Goal: Task Accomplishment & Management: Use online tool/utility

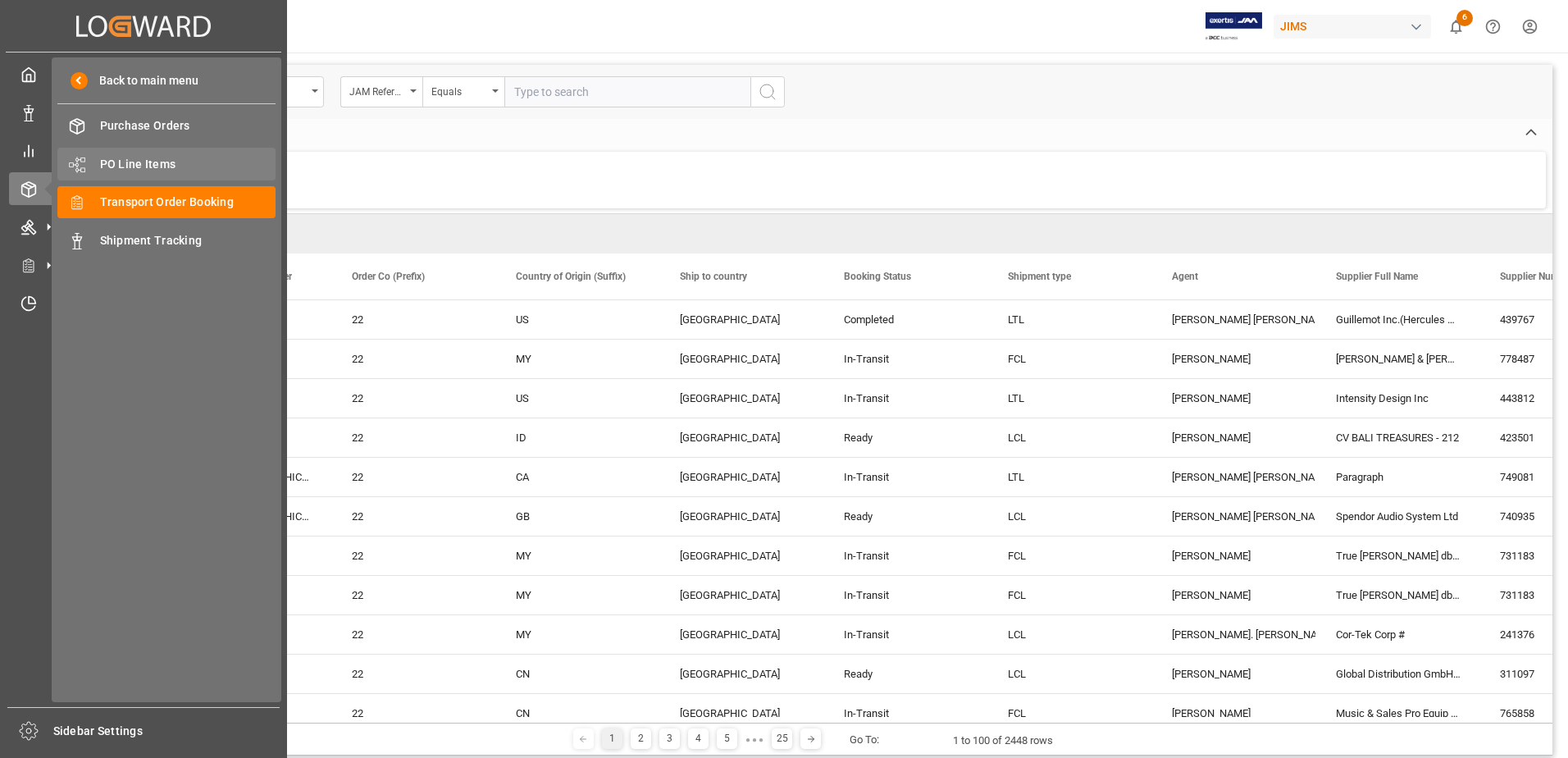
click at [164, 167] on span "PO Line Items" at bounding box center [188, 165] width 176 height 18
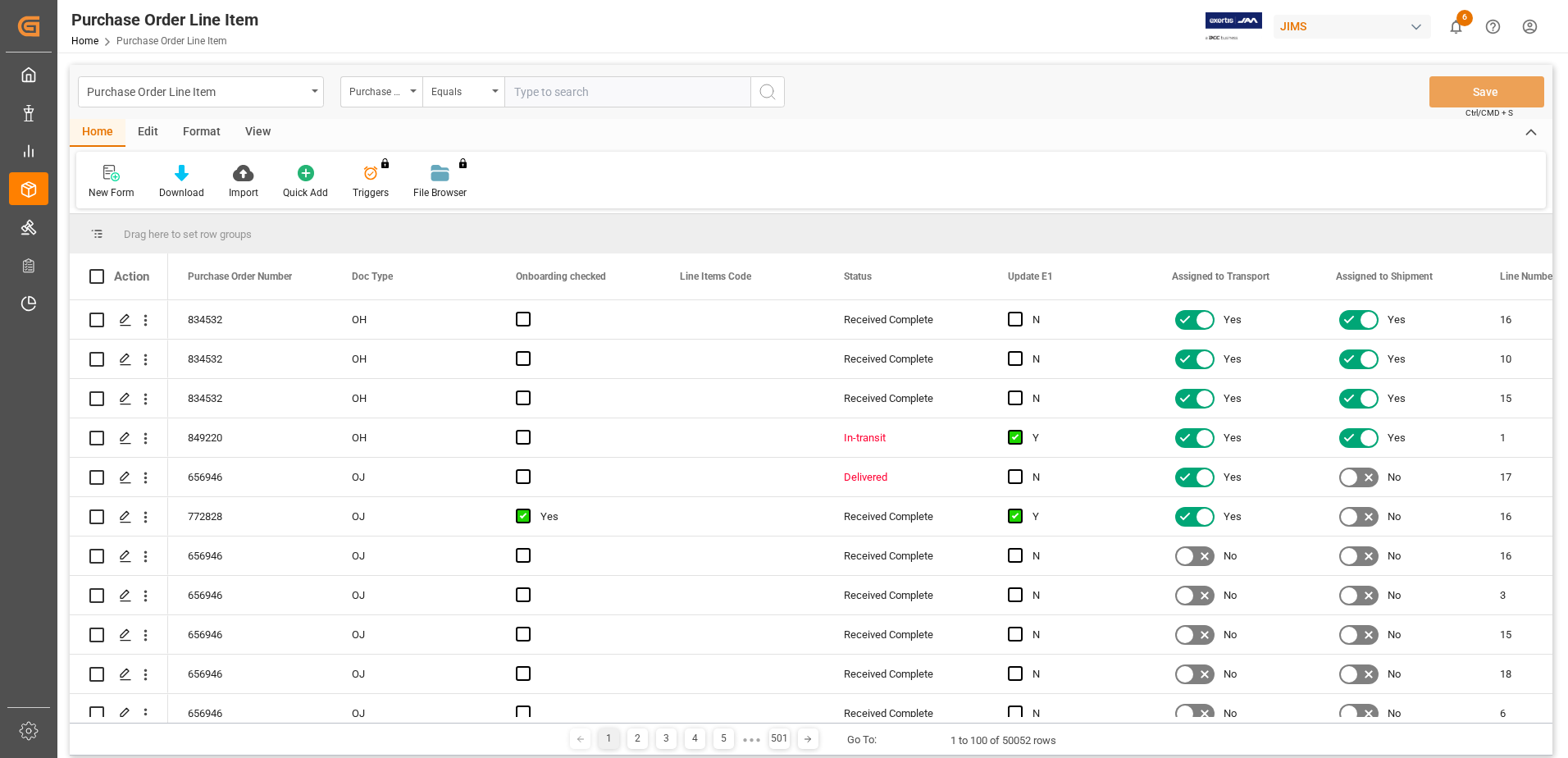
click at [249, 133] on div "View" at bounding box center [258, 132] width 50 height 27
click at [115, 169] on div at bounding box center [104, 172] width 32 height 18
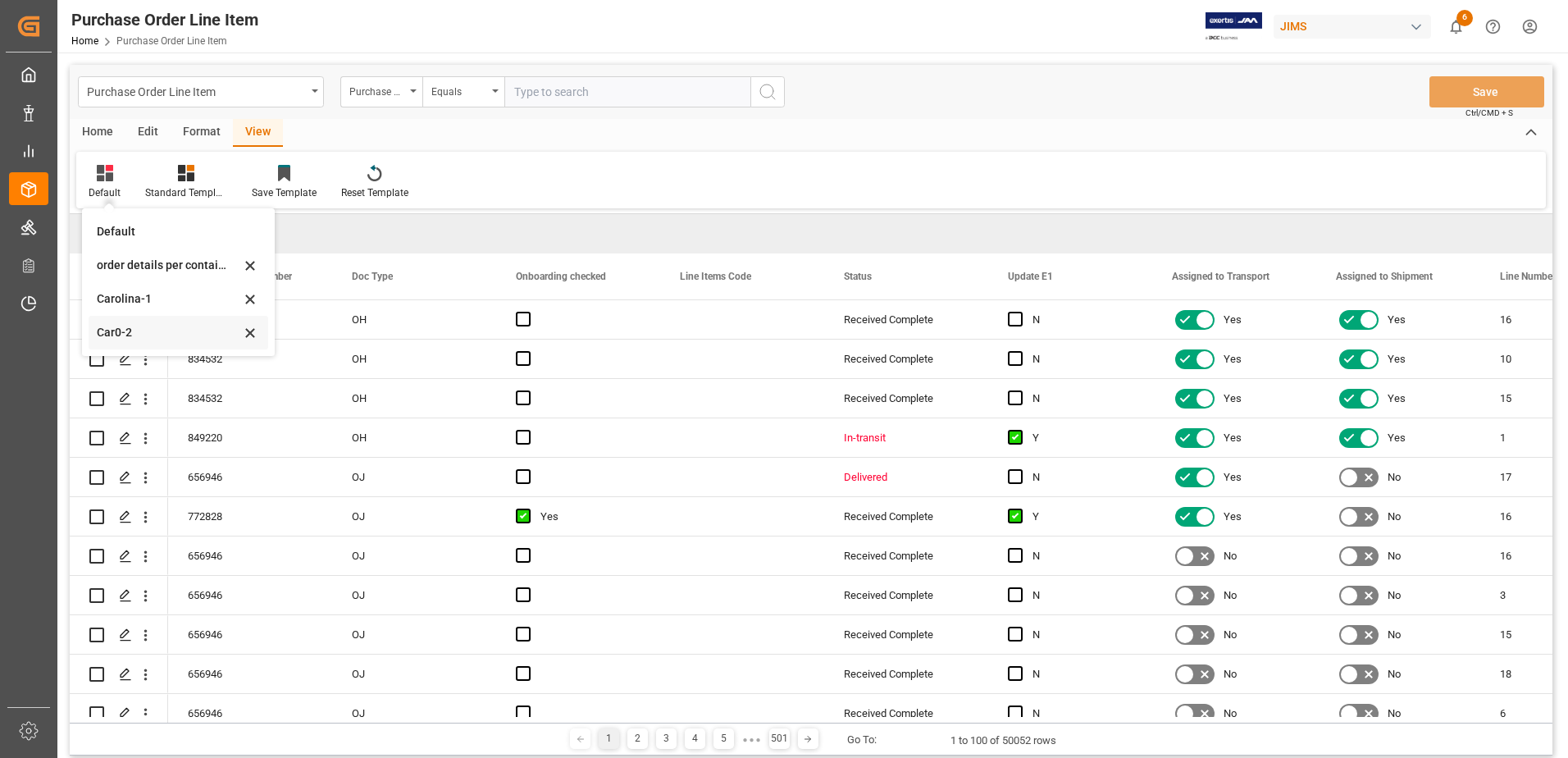
click at [146, 333] on div "Car0-2" at bounding box center [168, 333] width 144 height 18
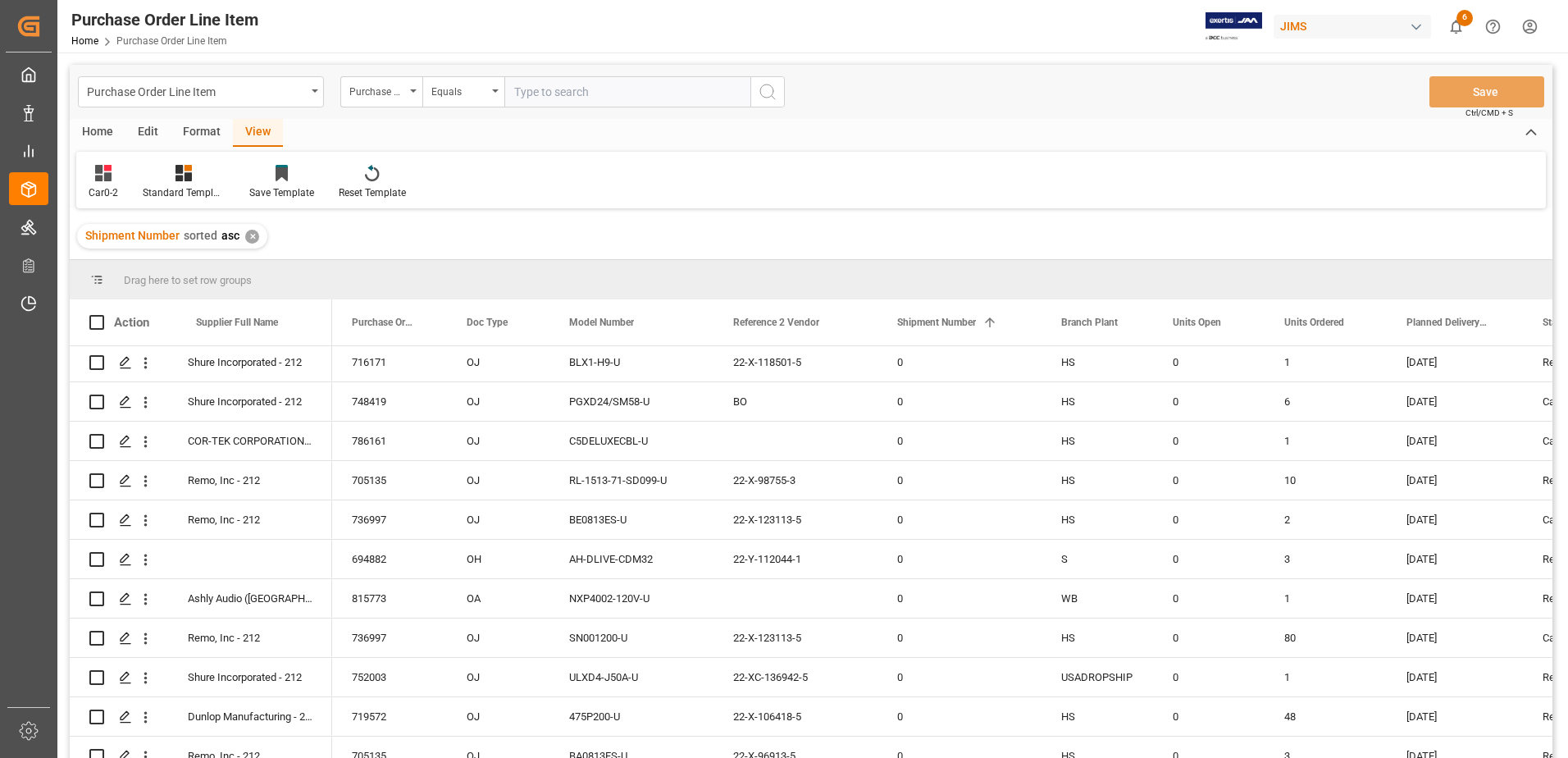
scroll to position [3526, 0]
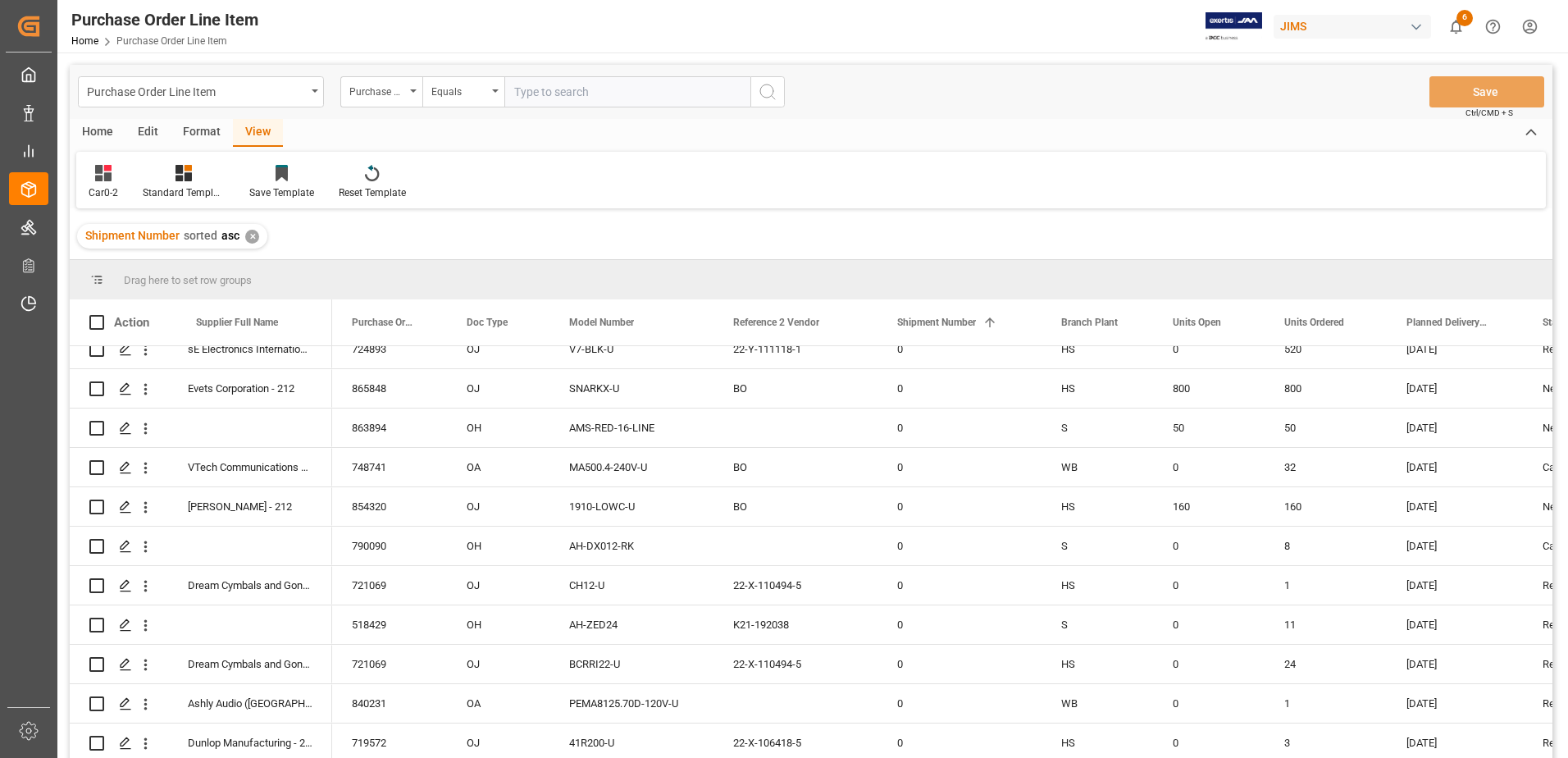
click at [613, 238] on div "Shipment Number sorted asc ✕" at bounding box center [811, 236] width 1483 height 46
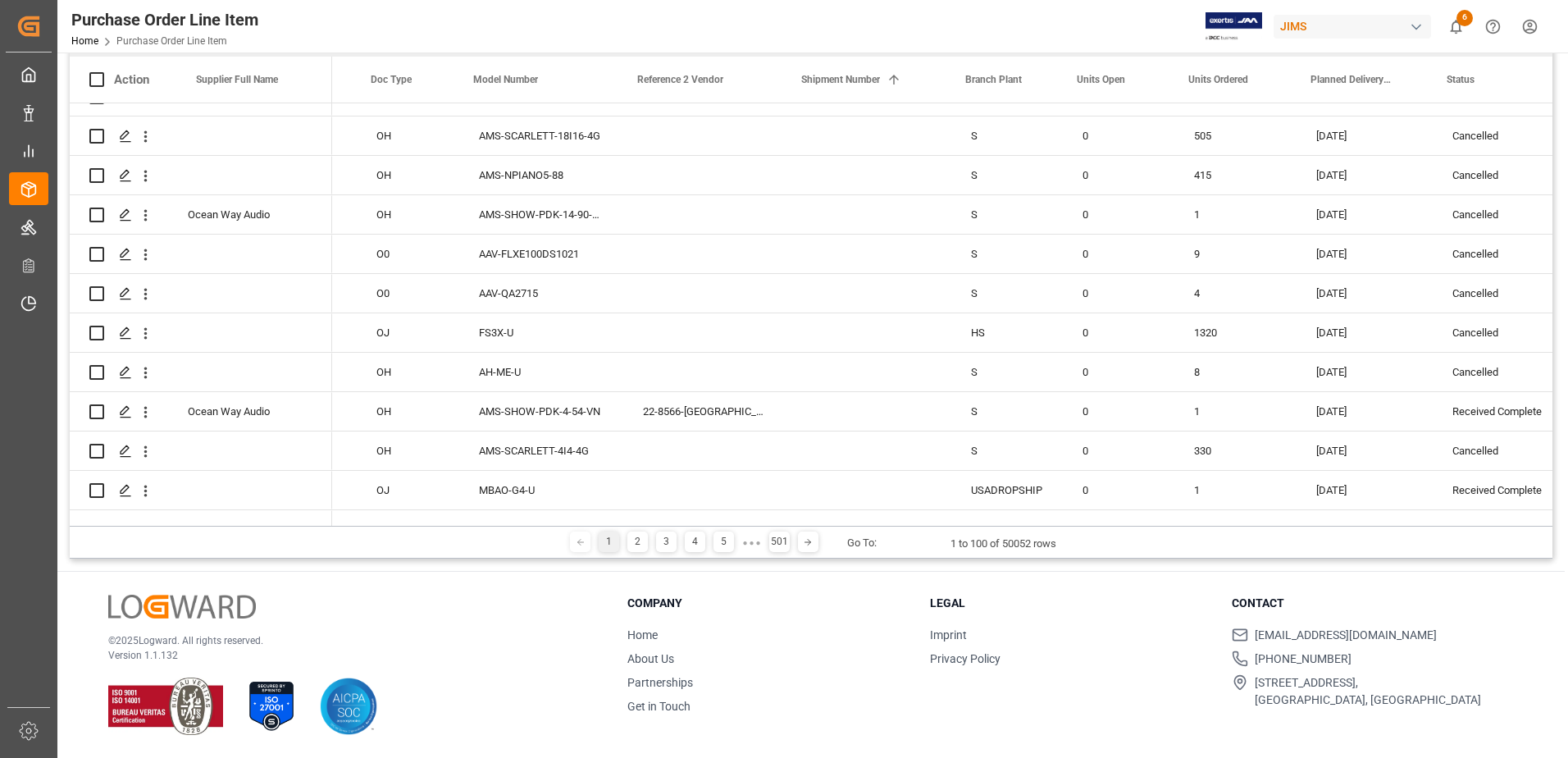
scroll to position [0, 0]
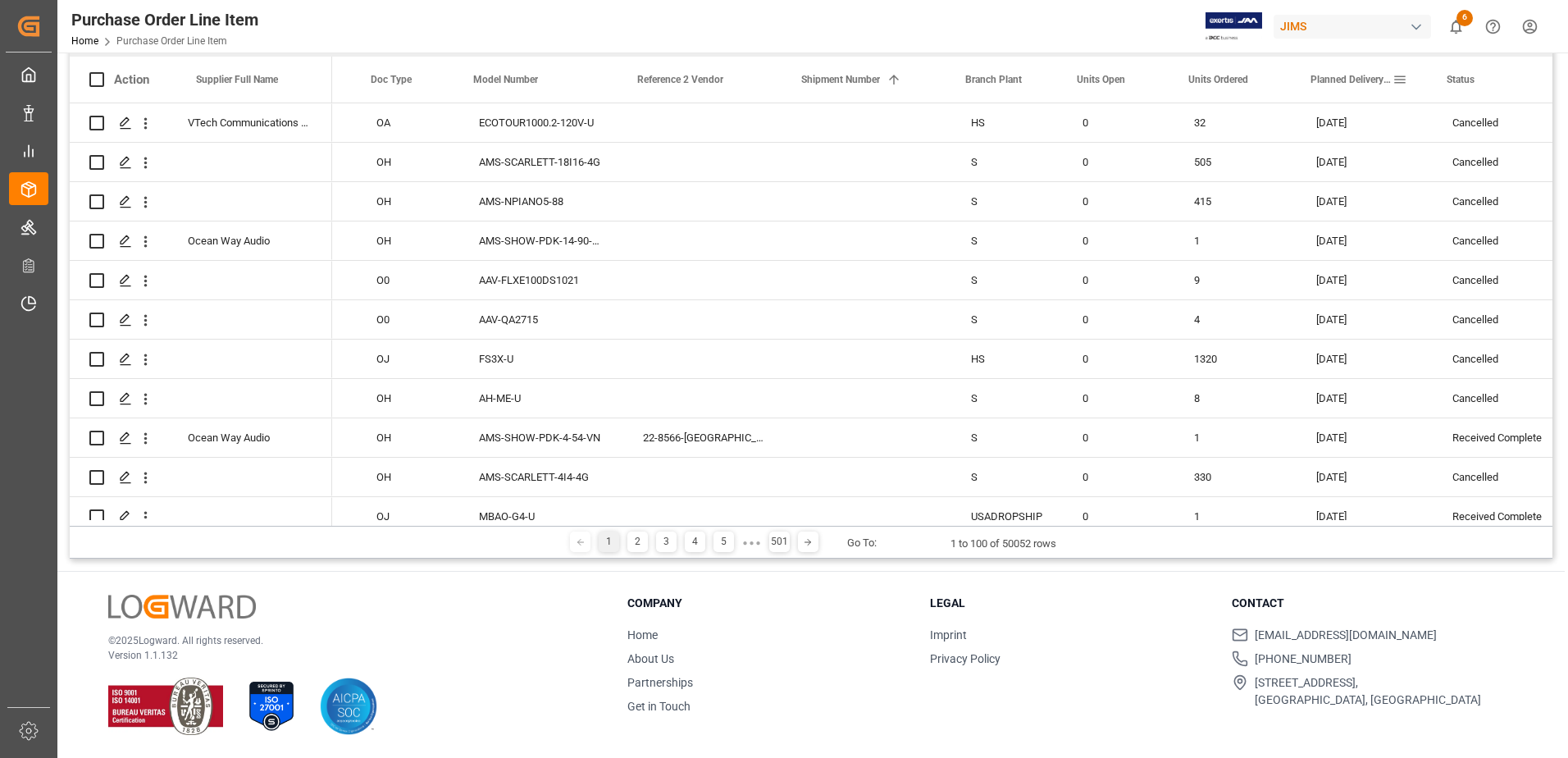
click at [1042, 79] on span at bounding box center [1400, 79] width 15 height 15
click at [1042, 81] on span "filter" at bounding box center [1485, 81] width 15 height 15
click at [1042, 121] on span "Filtering operator" at bounding box center [1534, 126] width 15 height 15
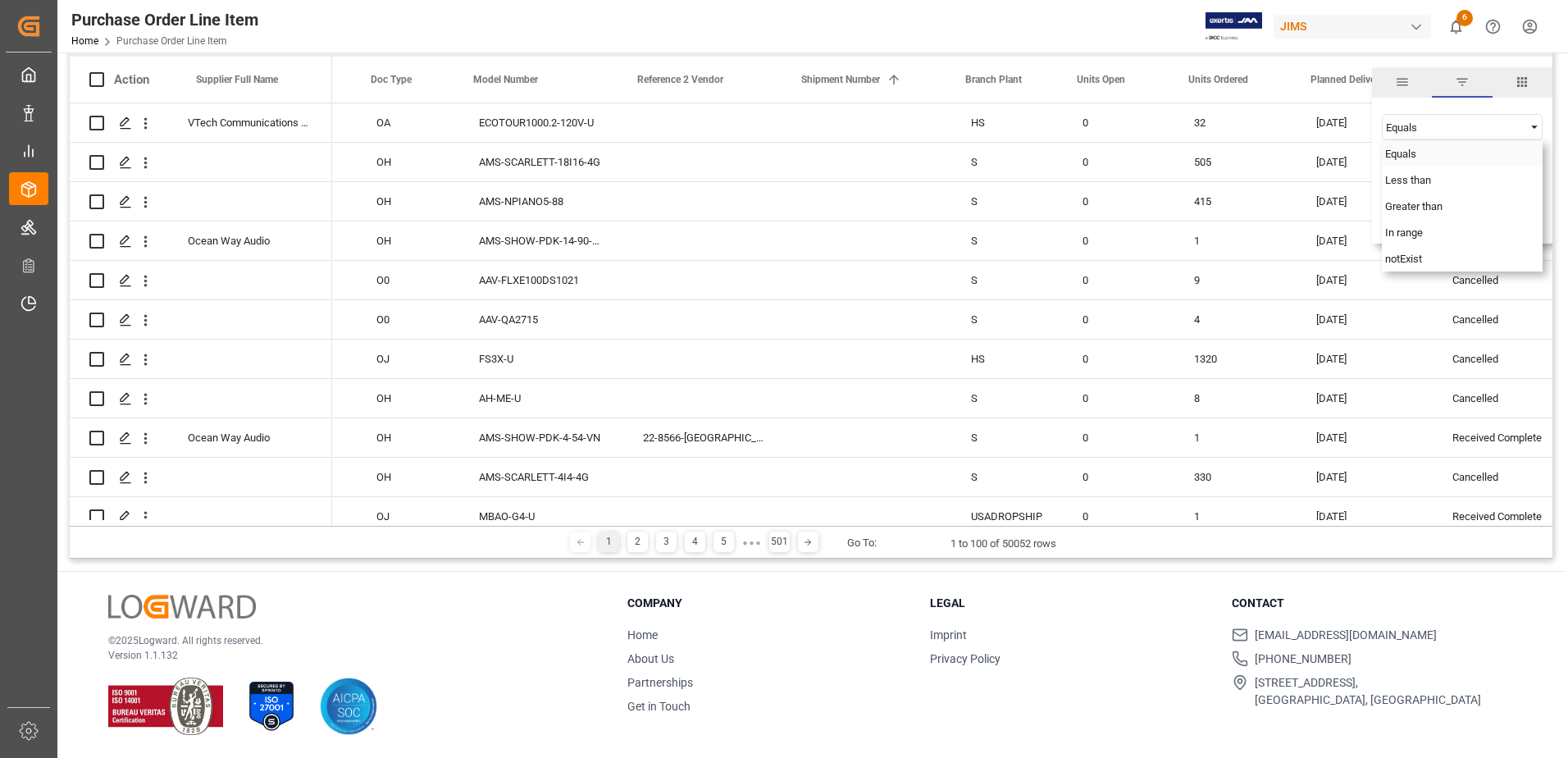
click at [1042, 155] on div "Equals" at bounding box center [1462, 153] width 161 height 26
click at [1042, 166] on input "date" at bounding box center [1462, 167] width 161 height 32
type input "[DATE]"
click at [1042, 215] on button "Apply" at bounding box center [1483, 218] width 30 height 17
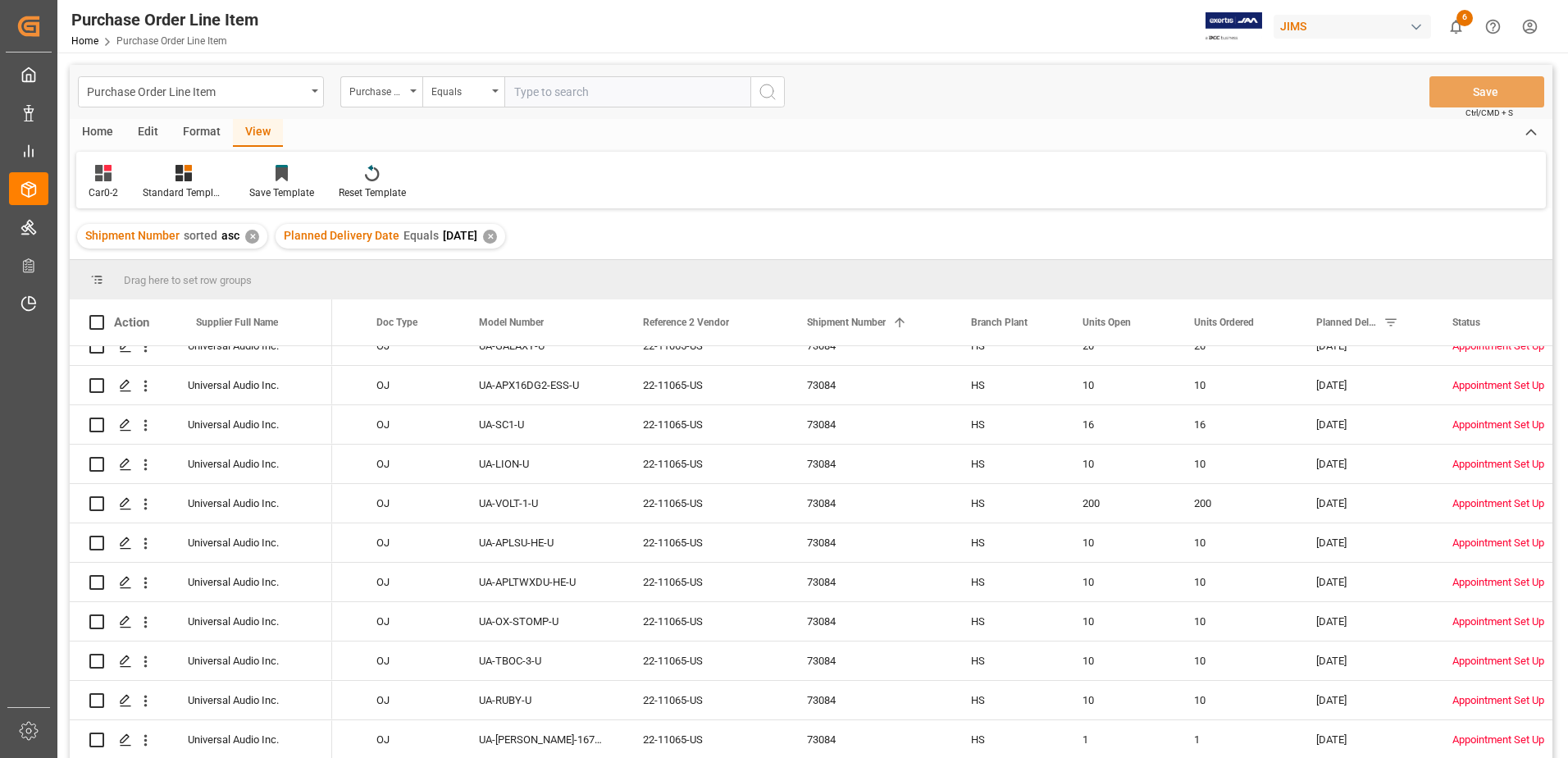
scroll to position [1596, 0]
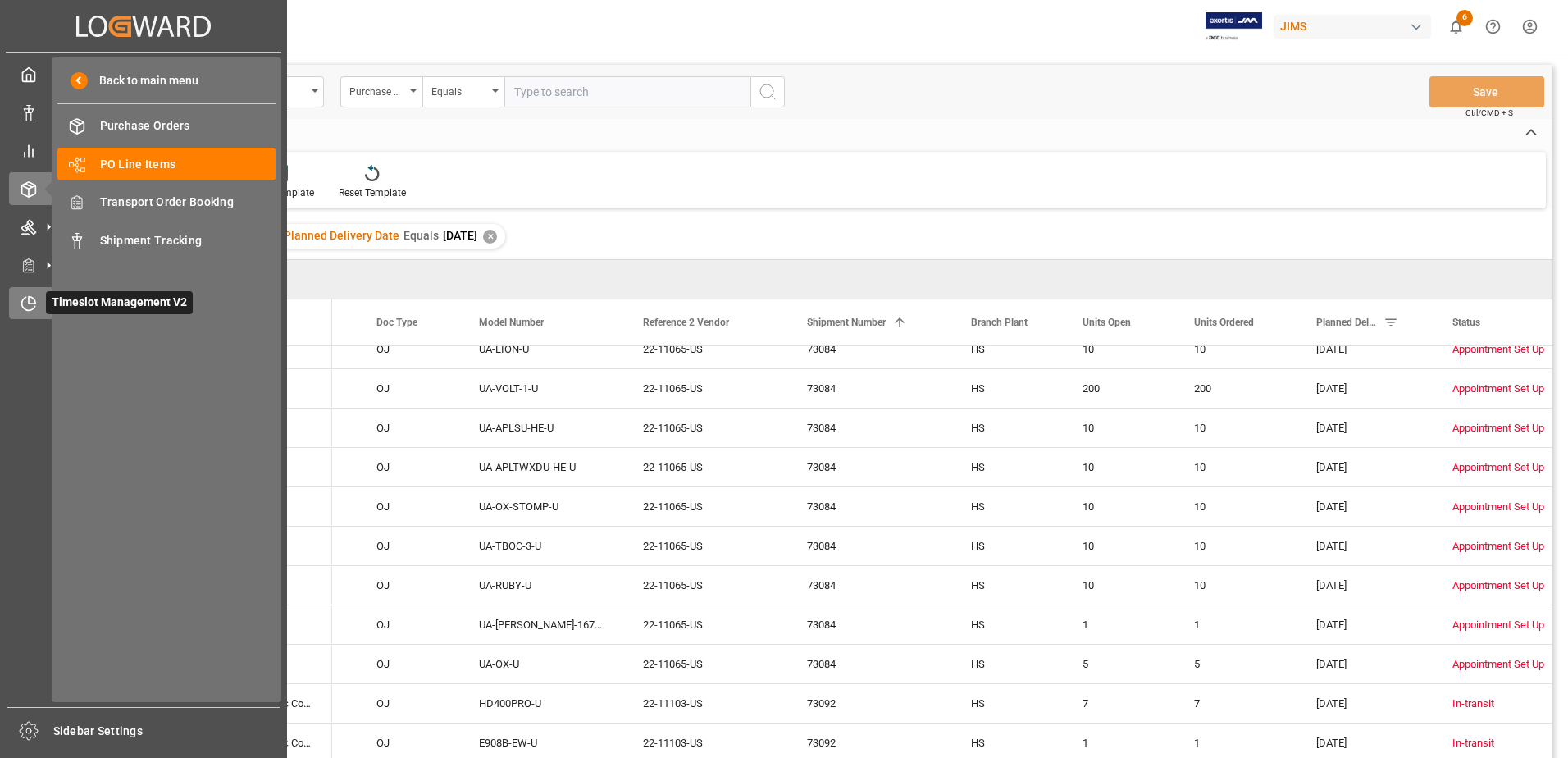
click at [68, 308] on span "Timeslot Management V2" at bounding box center [119, 302] width 147 height 23
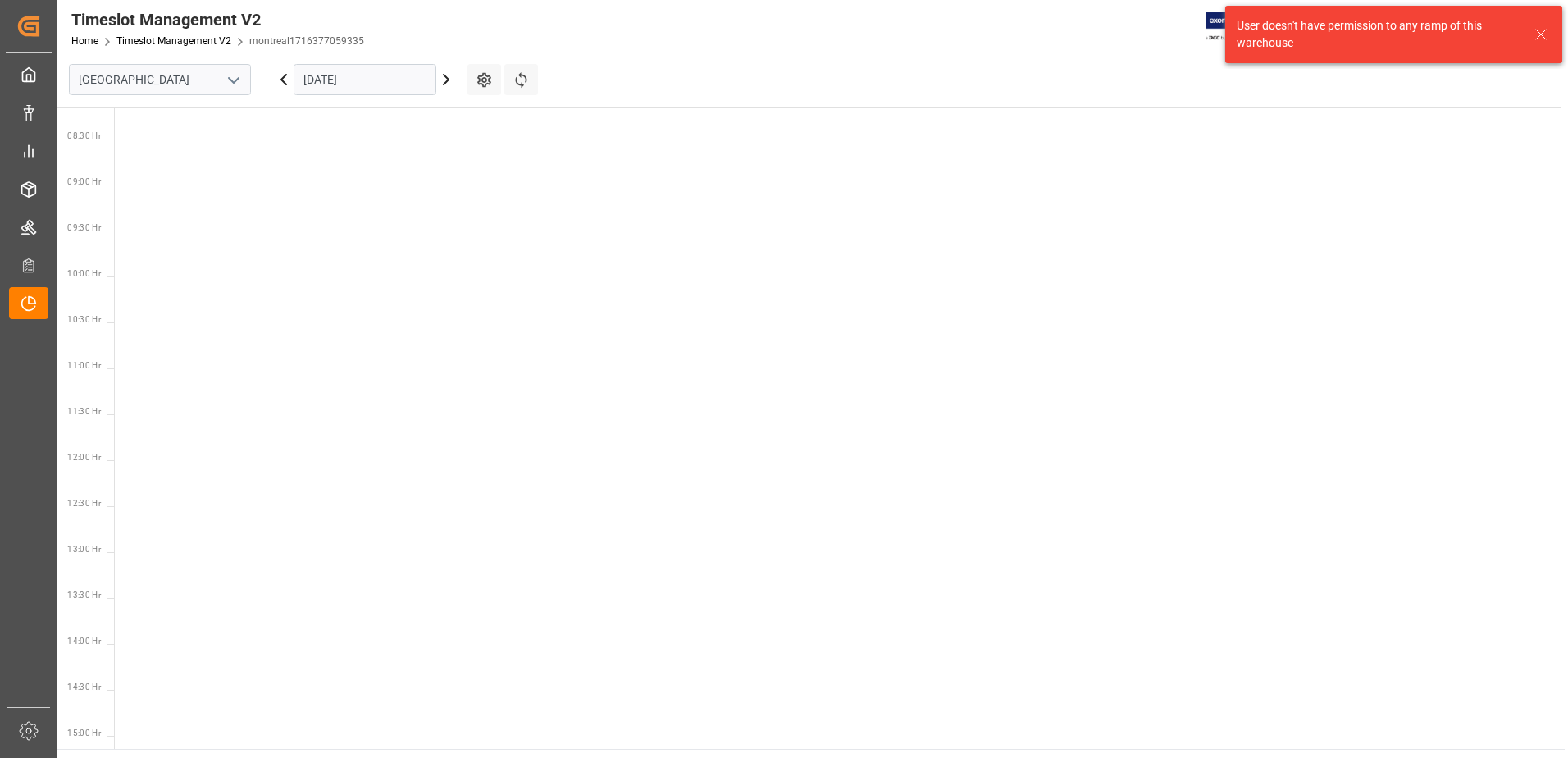
scroll to position [759, 0]
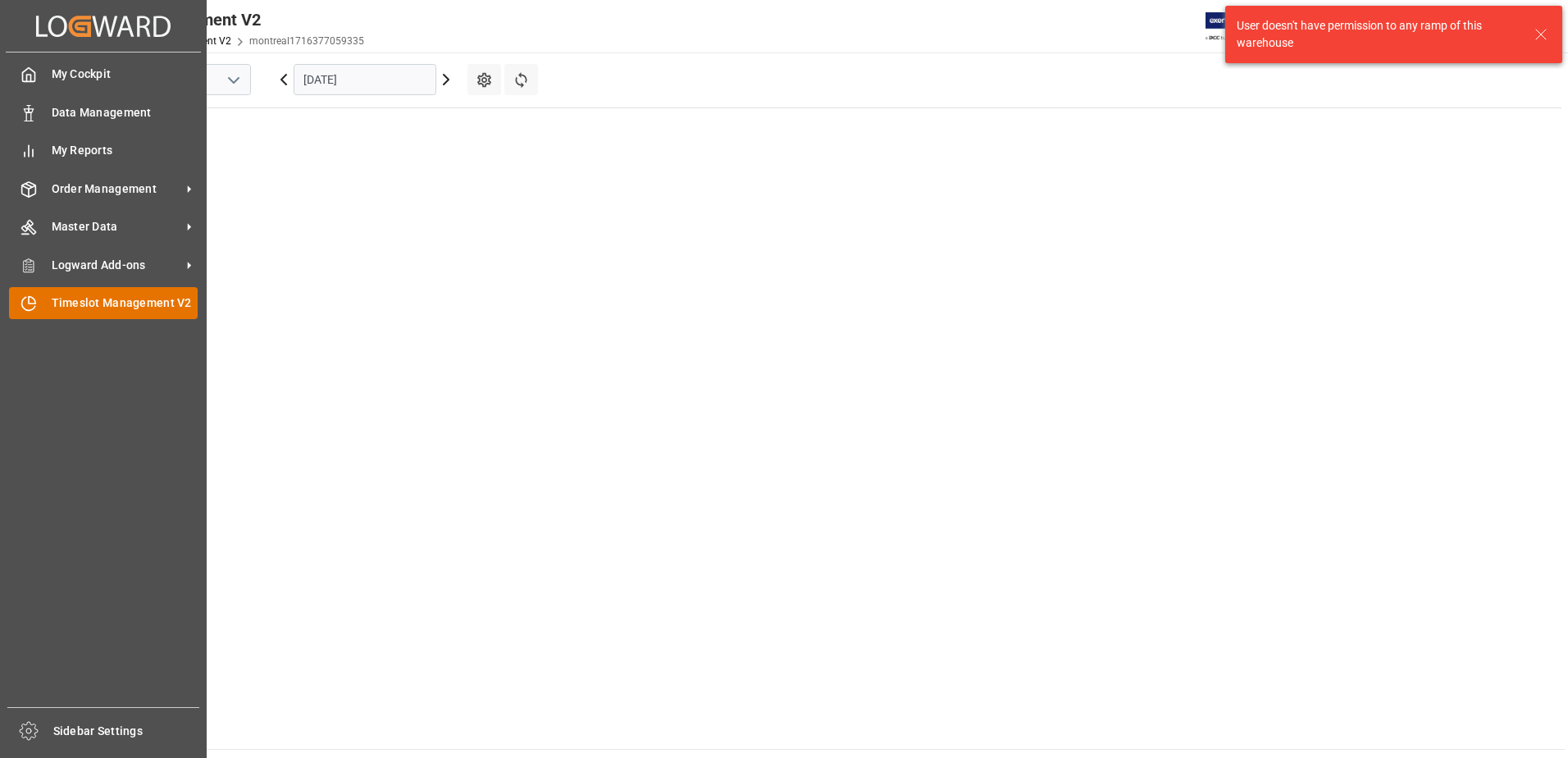
click at [125, 305] on span "Timeslot Management V2" at bounding box center [125, 304] width 147 height 18
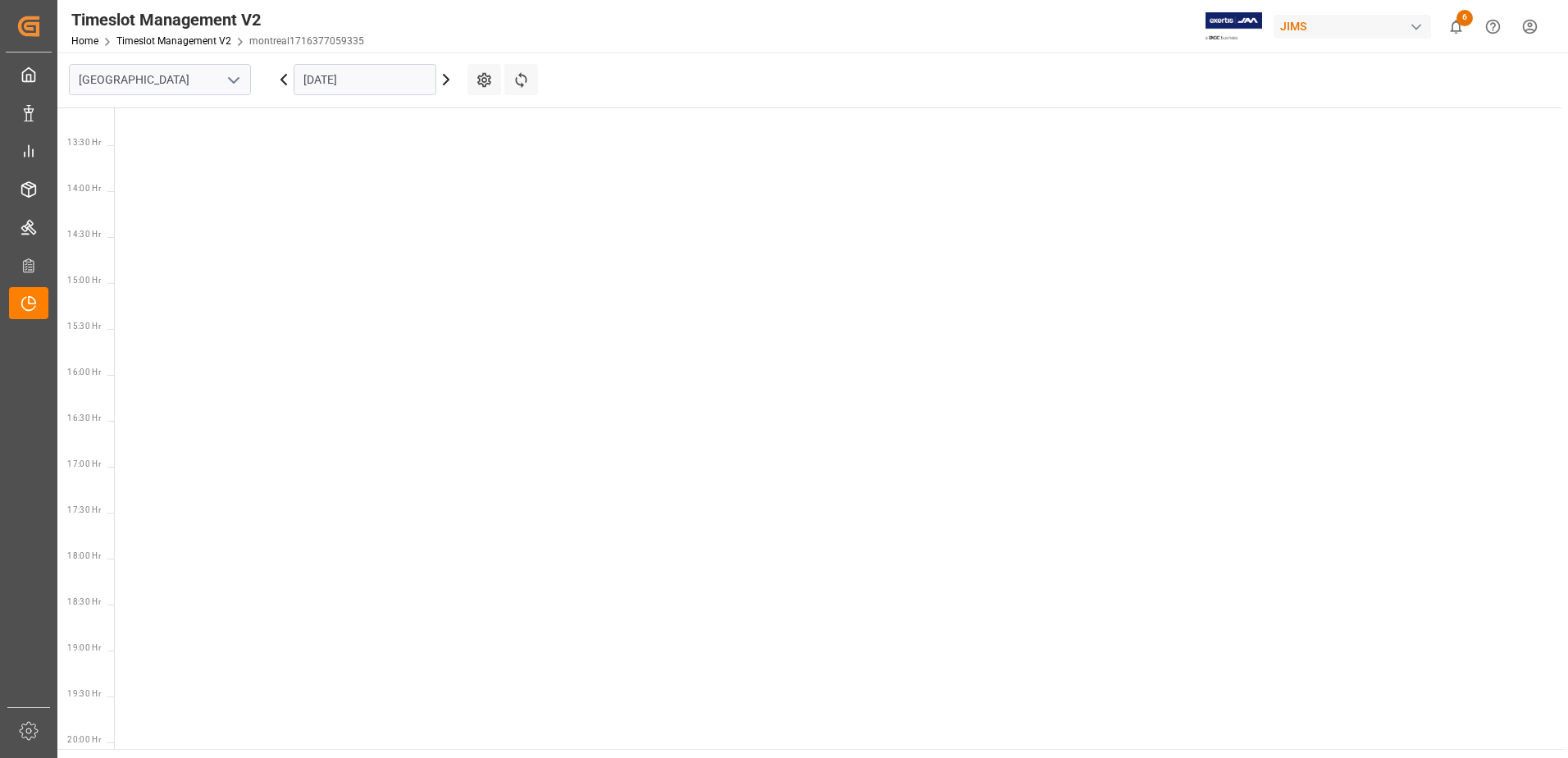
scroll to position [1154, 0]
click at [232, 82] on icon "open menu" at bounding box center [234, 80] width 20 height 20
click at [166, 154] on div "Southaven" at bounding box center [160, 153] width 180 height 37
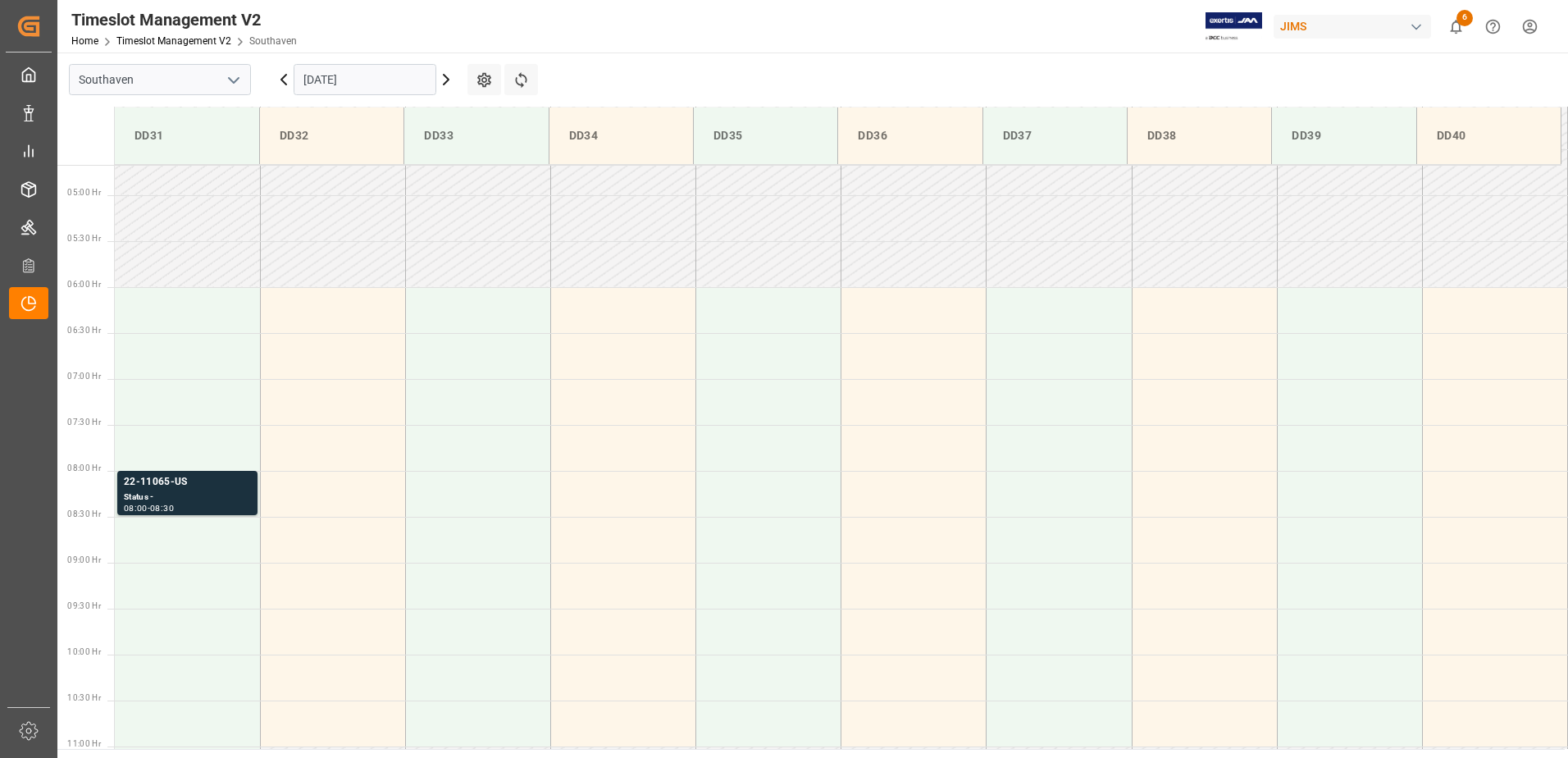
scroll to position [410, 0]
click at [152, 461] on div "22-11065-US" at bounding box center [187, 500] width 127 height 17
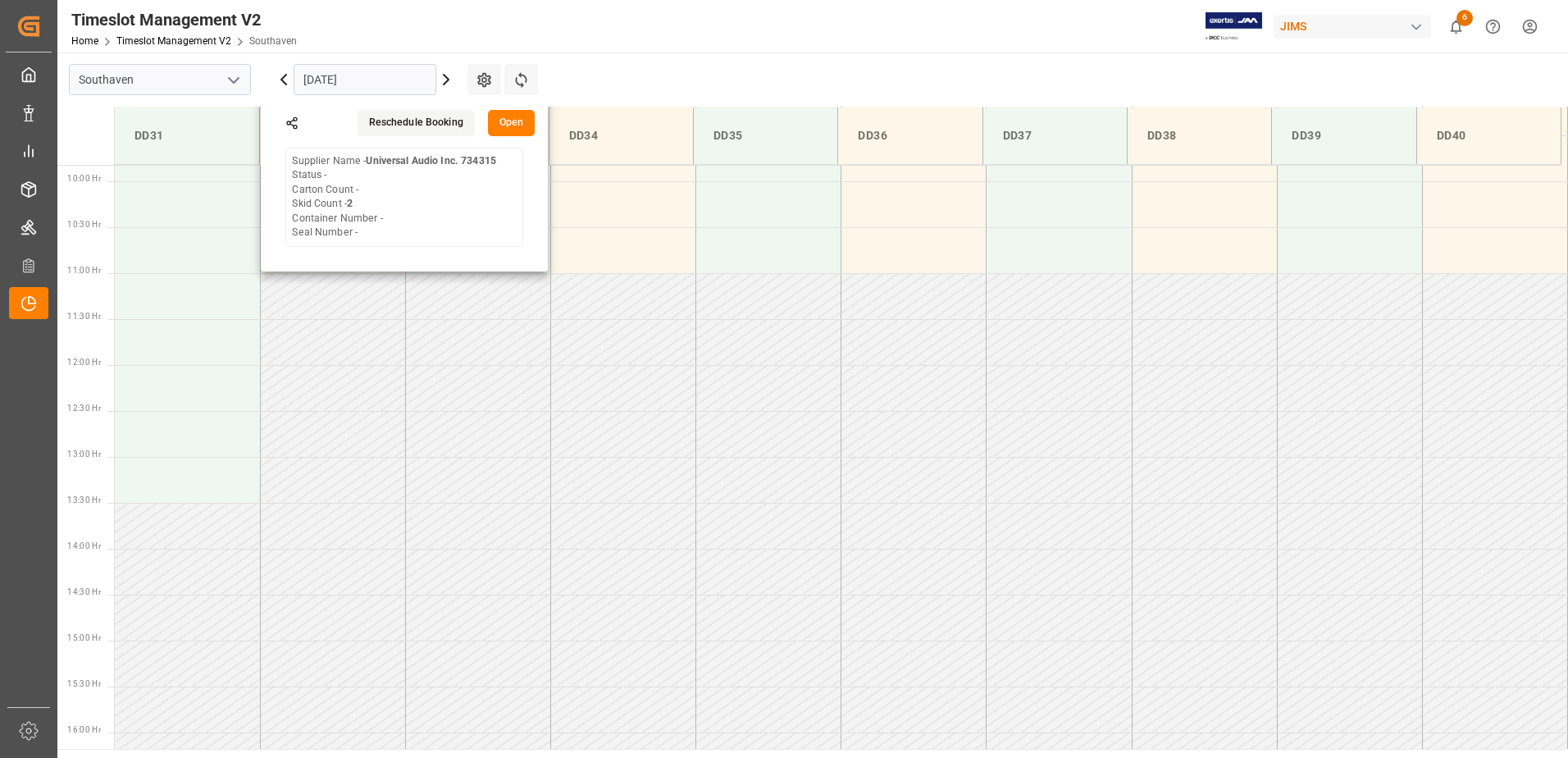
scroll to position [574, 0]
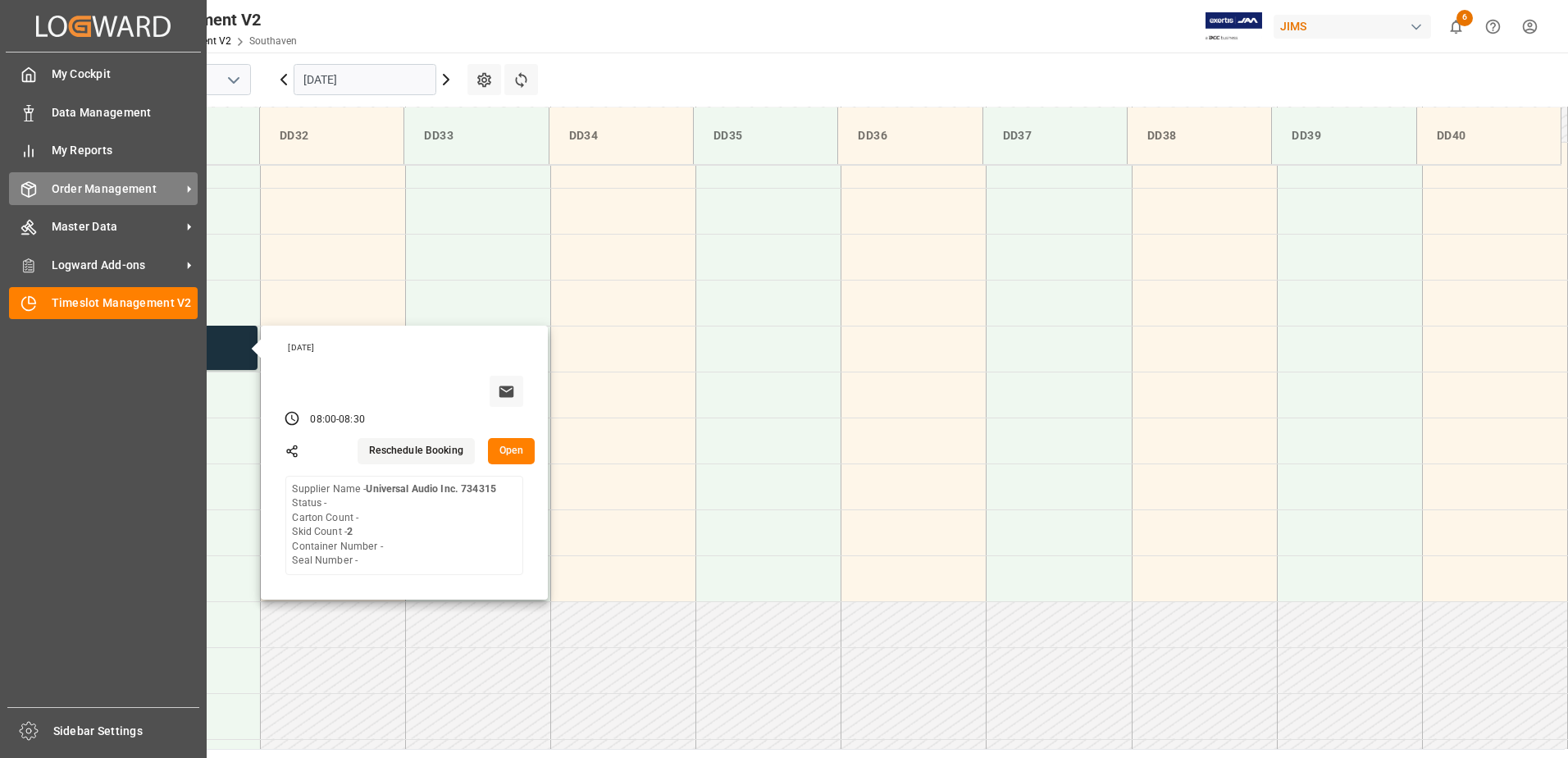
click at [93, 188] on span "Order Management" at bounding box center [117, 189] width 129 height 18
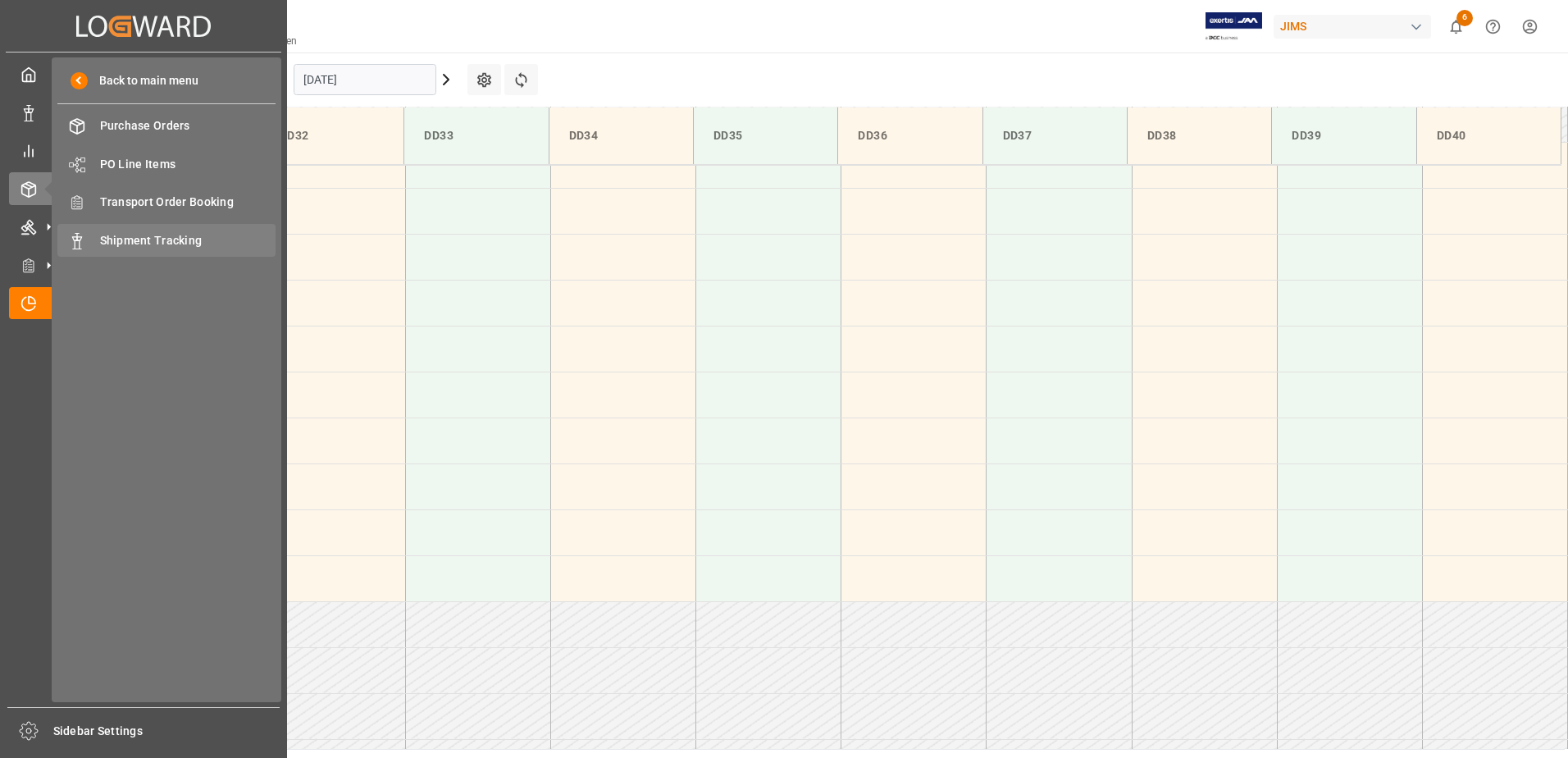
click at [177, 237] on span "Shipment Tracking" at bounding box center [188, 241] width 176 height 18
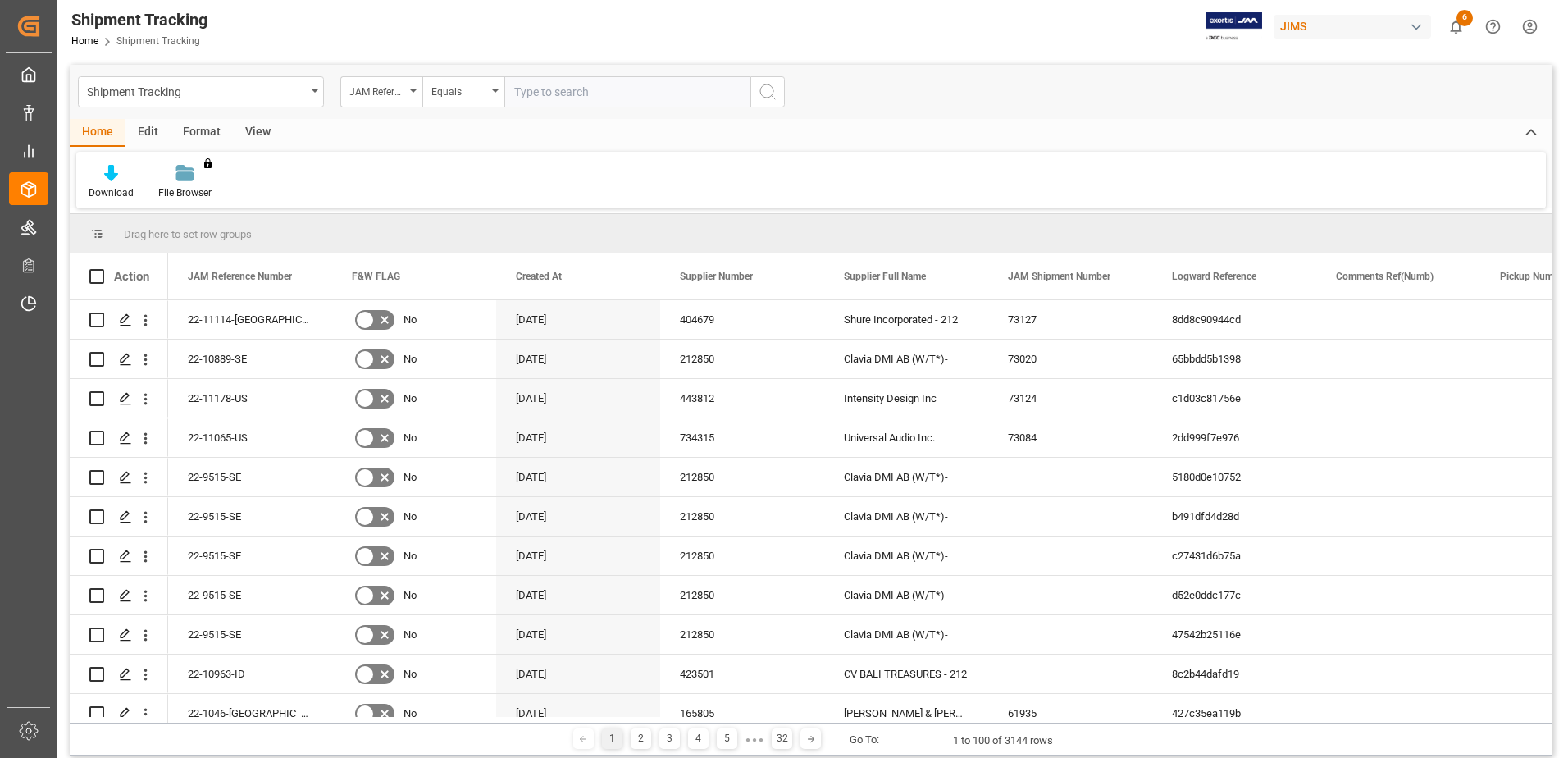
click at [262, 133] on div "View" at bounding box center [258, 132] width 50 height 27
click at [109, 175] on div "Home Edit Format View Default Standard Templates Save Template Reset Template" at bounding box center [811, 163] width 1483 height 89
click at [109, 175] on icon at bounding box center [105, 172] width 17 height 17
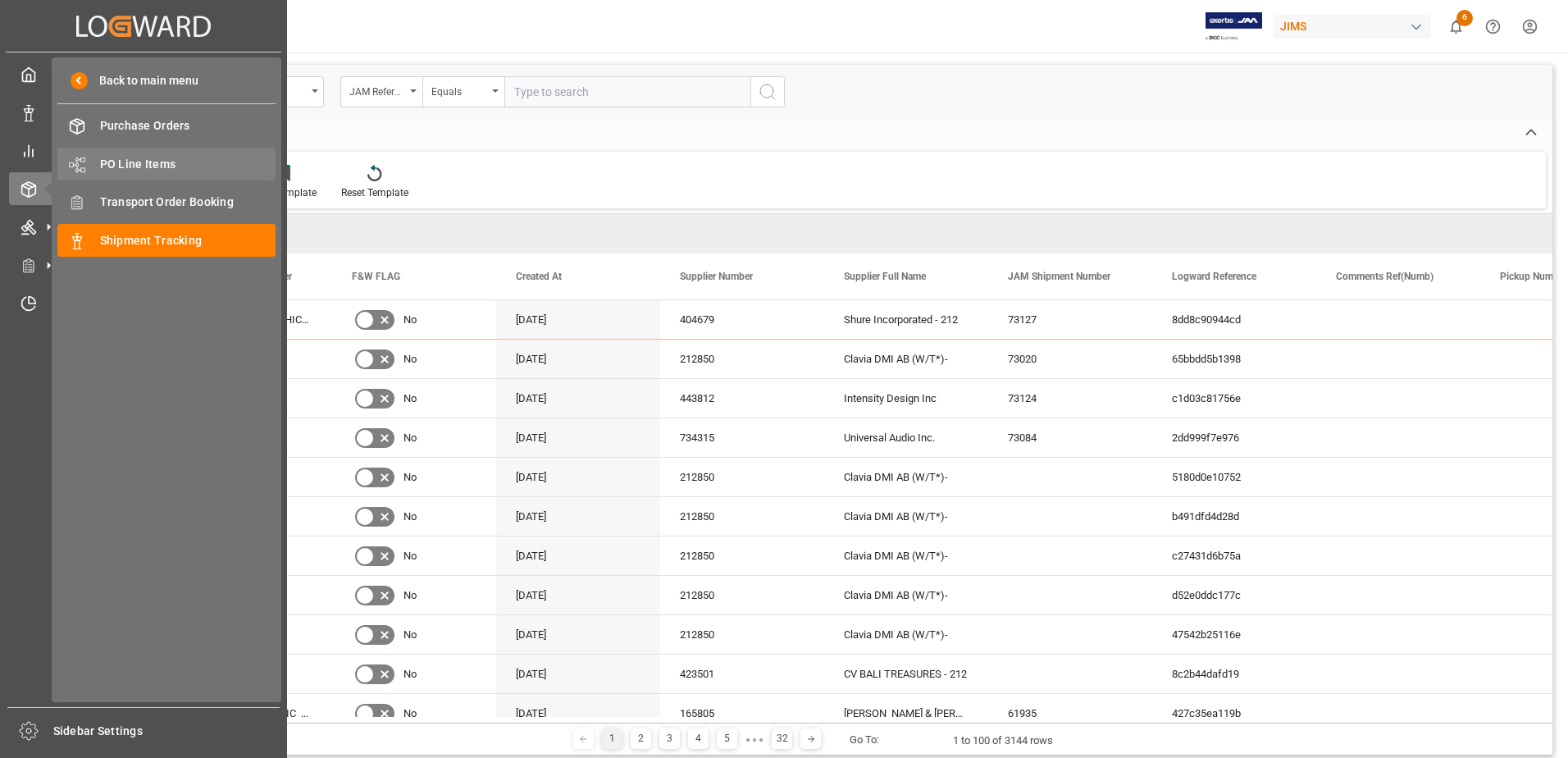
click at [171, 163] on span "PO Line Items" at bounding box center [188, 165] width 176 height 18
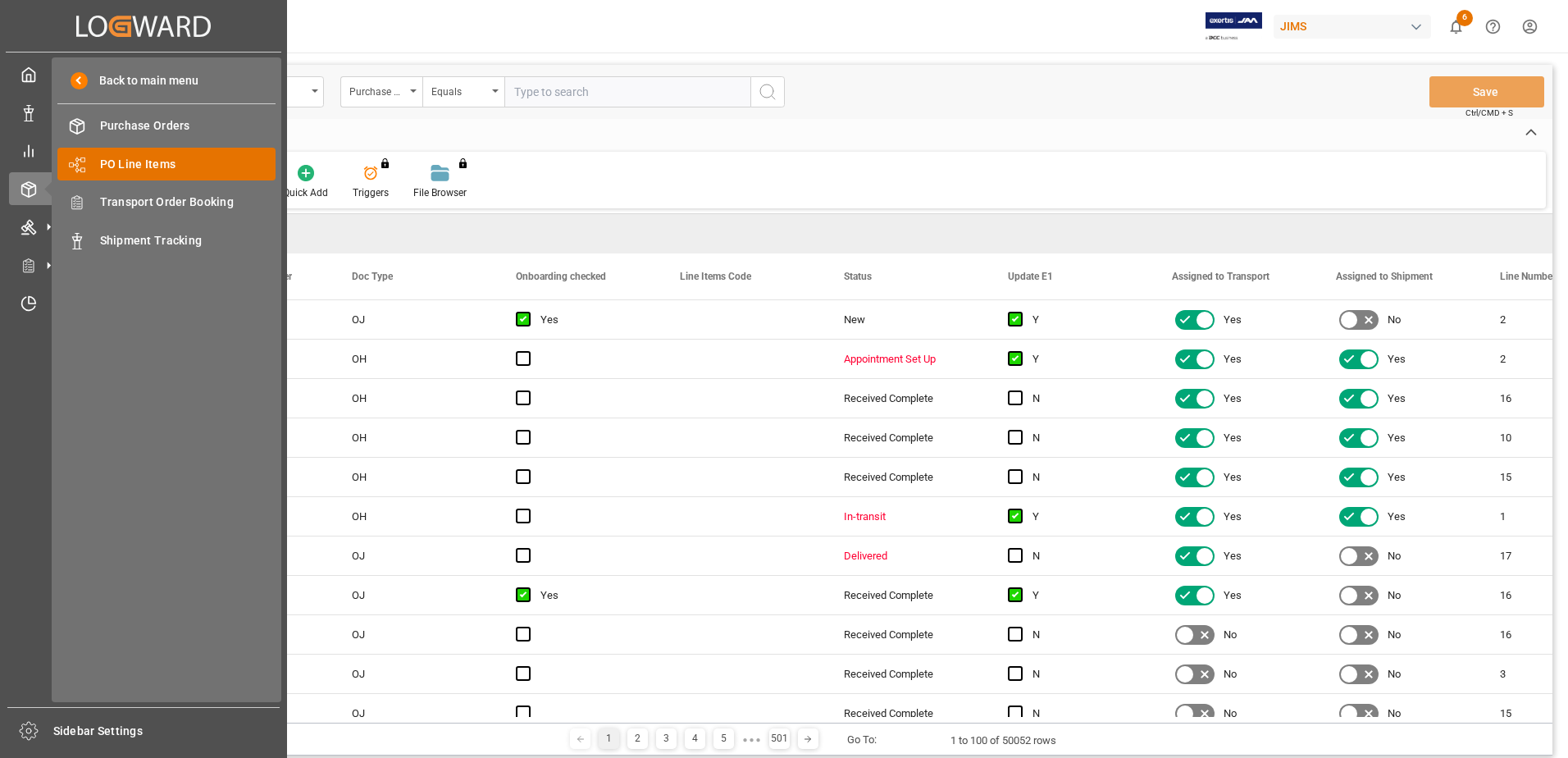
click at [152, 161] on span "PO Line Items" at bounding box center [188, 165] width 176 height 18
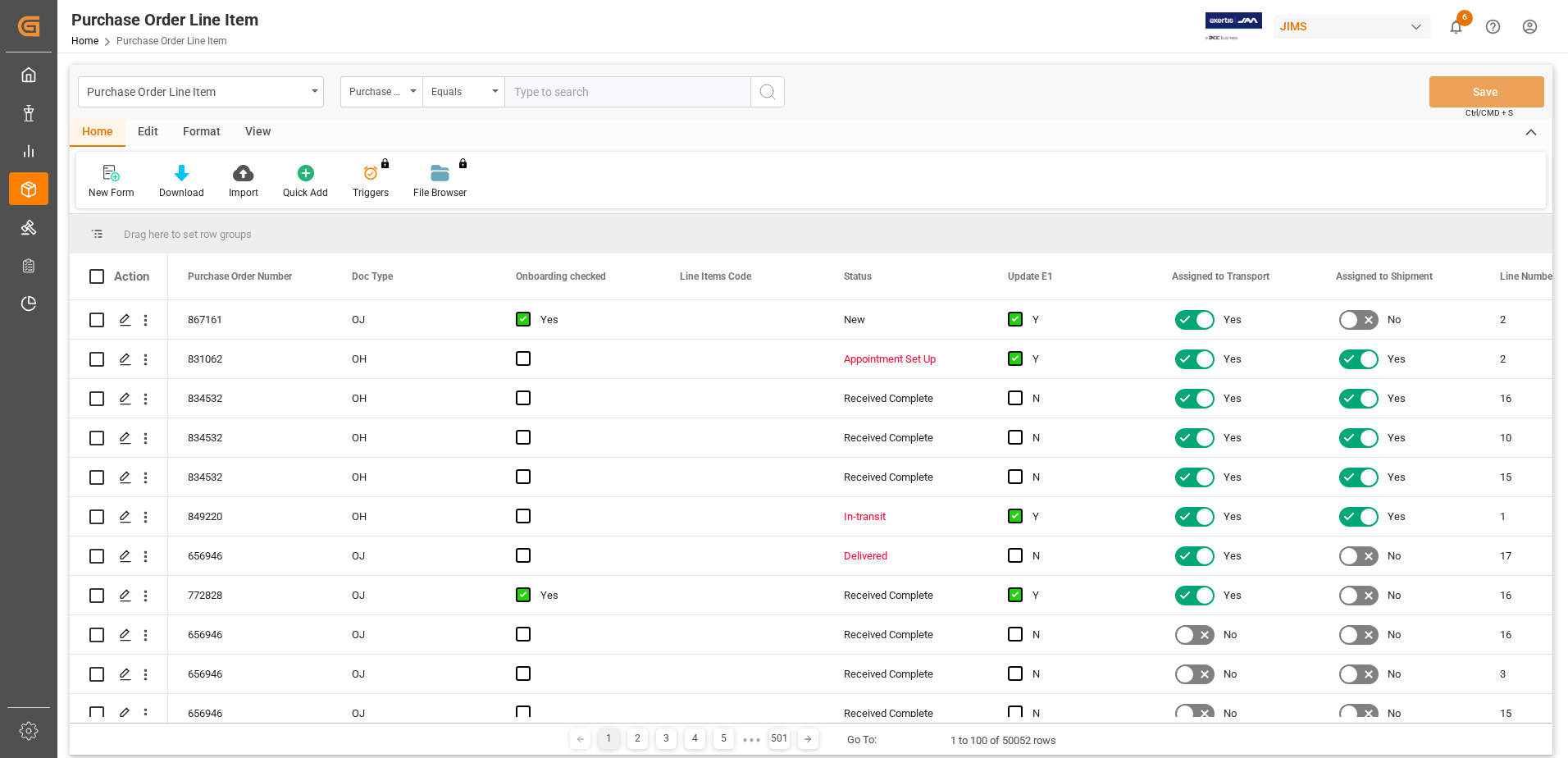
click at [251, 134] on div "View" at bounding box center [258, 132] width 50 height 27
click at [97, 179] on icon at bounding box center [105, 172] width 17 height 17
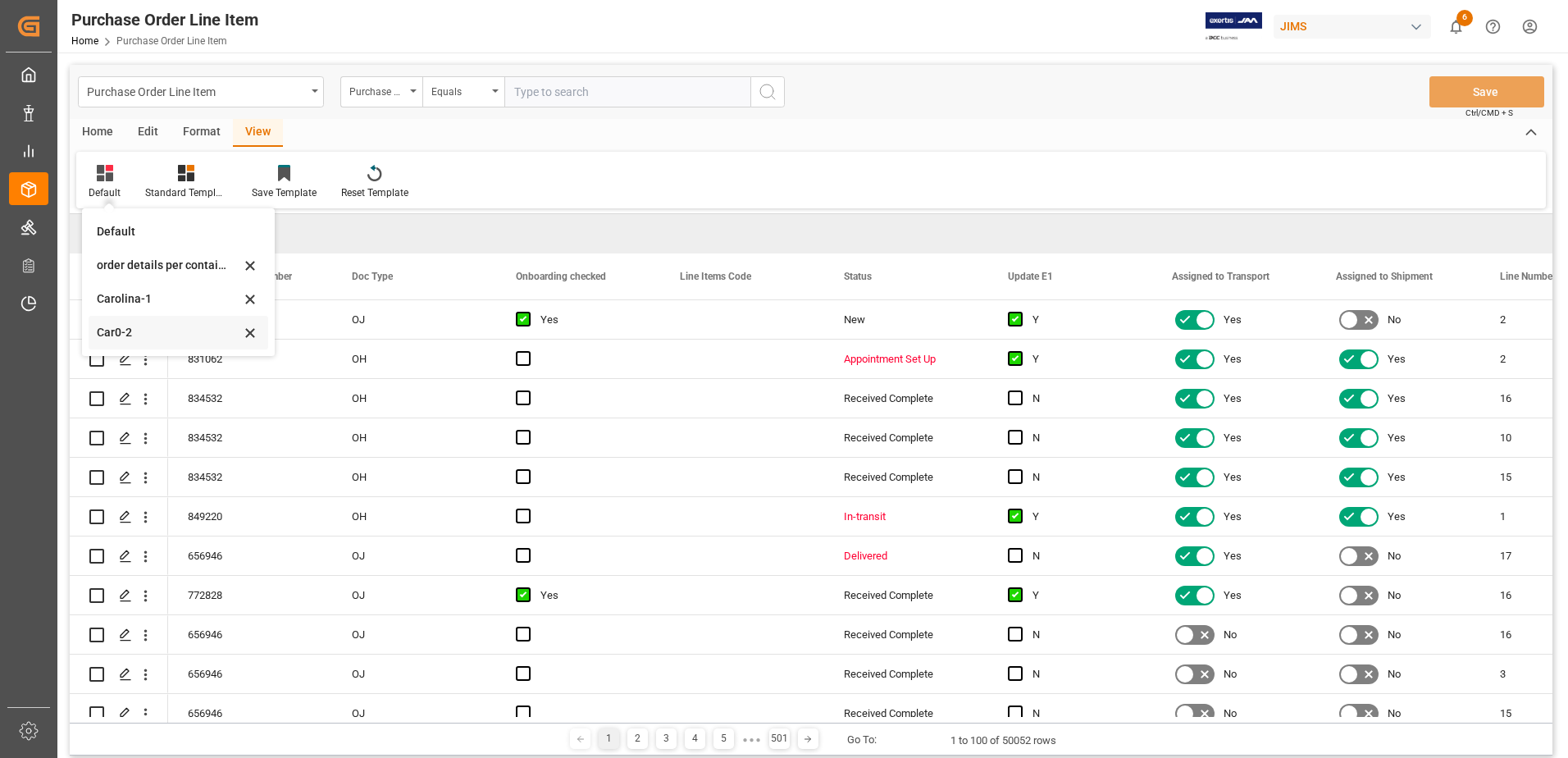
click at [145, 331] on div "Car0-2" at bounding box center [168, 333] width 144 height 18
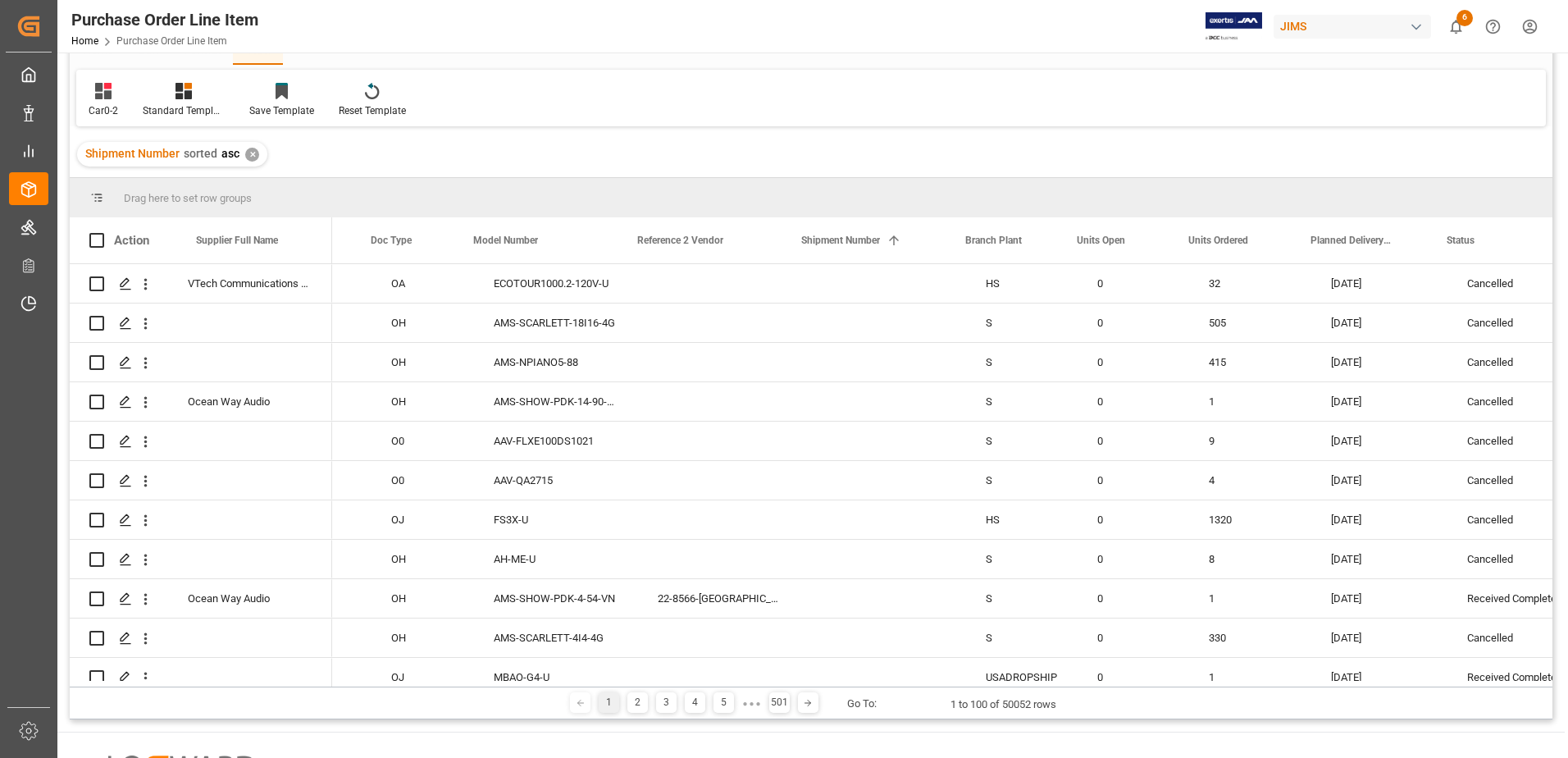
scroll to position [0, 96]
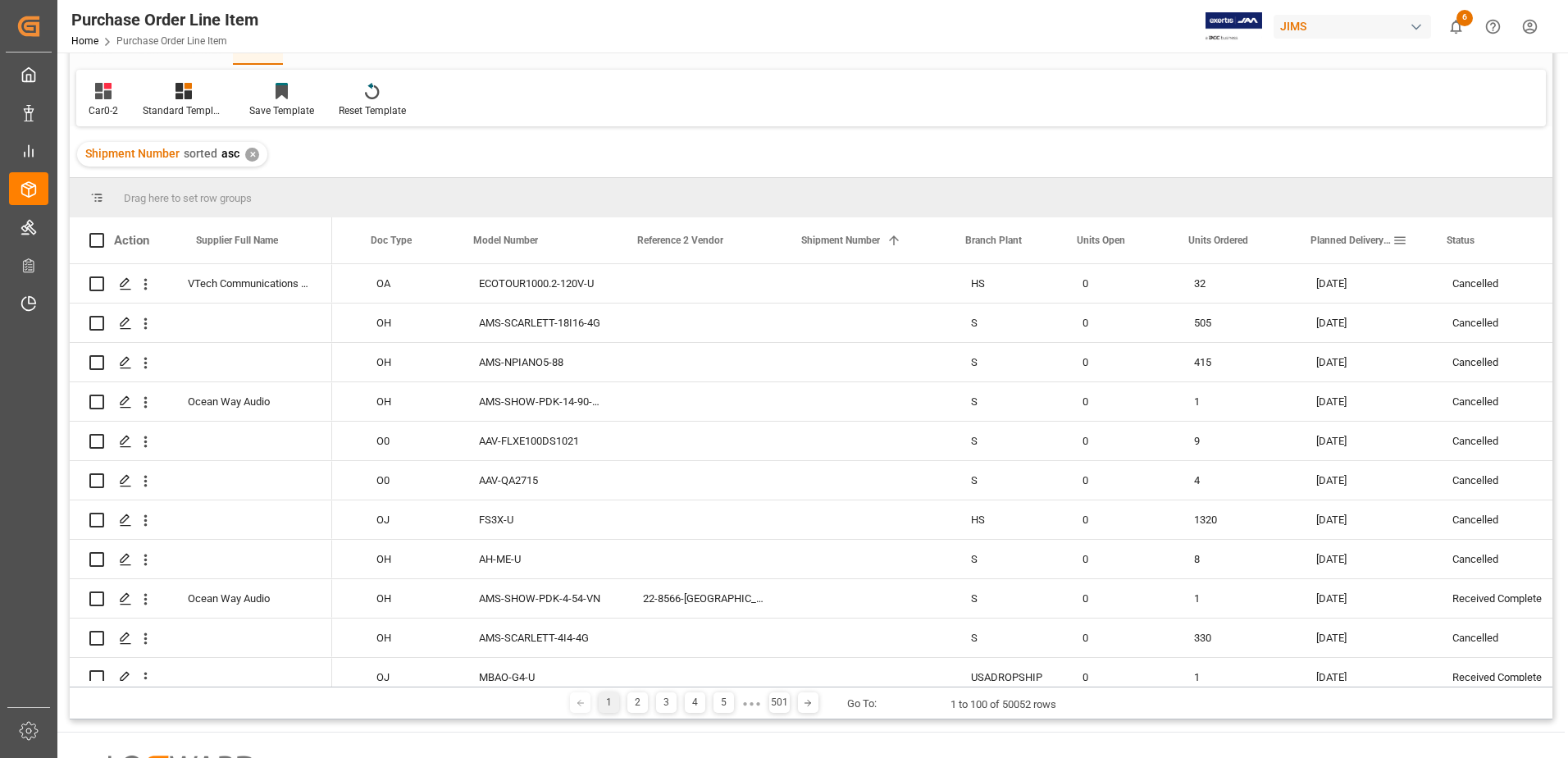
click at [1042, 240] on span at bounding box center [1400, 240] width 15 height 15
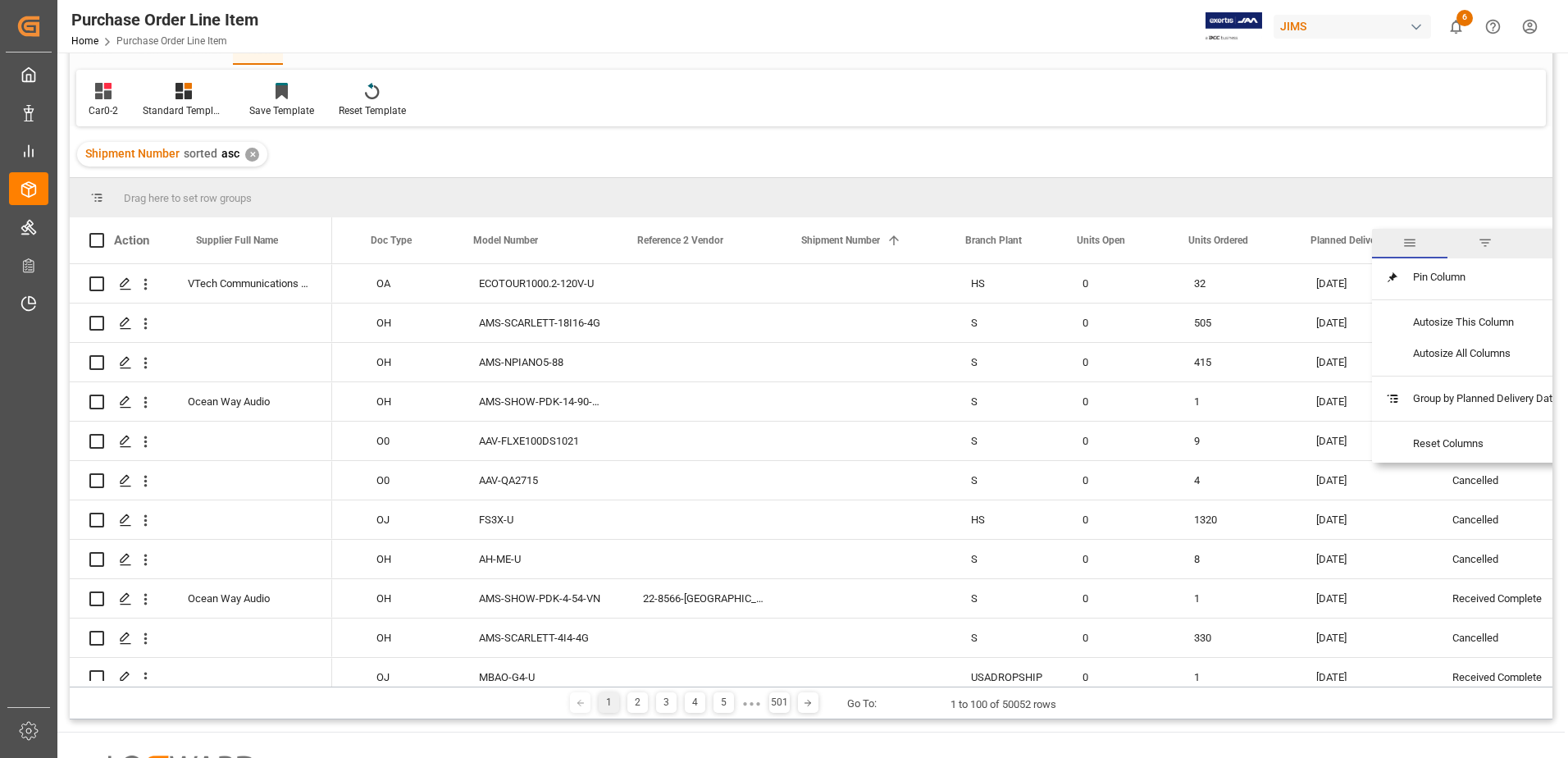
click at [1042, 236] on span "filter" at bounding box center [1485, 242] width 15 height 15
click at [1042, 292] on span "Filtering operator" at bounding box center [1534, 287] width 15 height 15
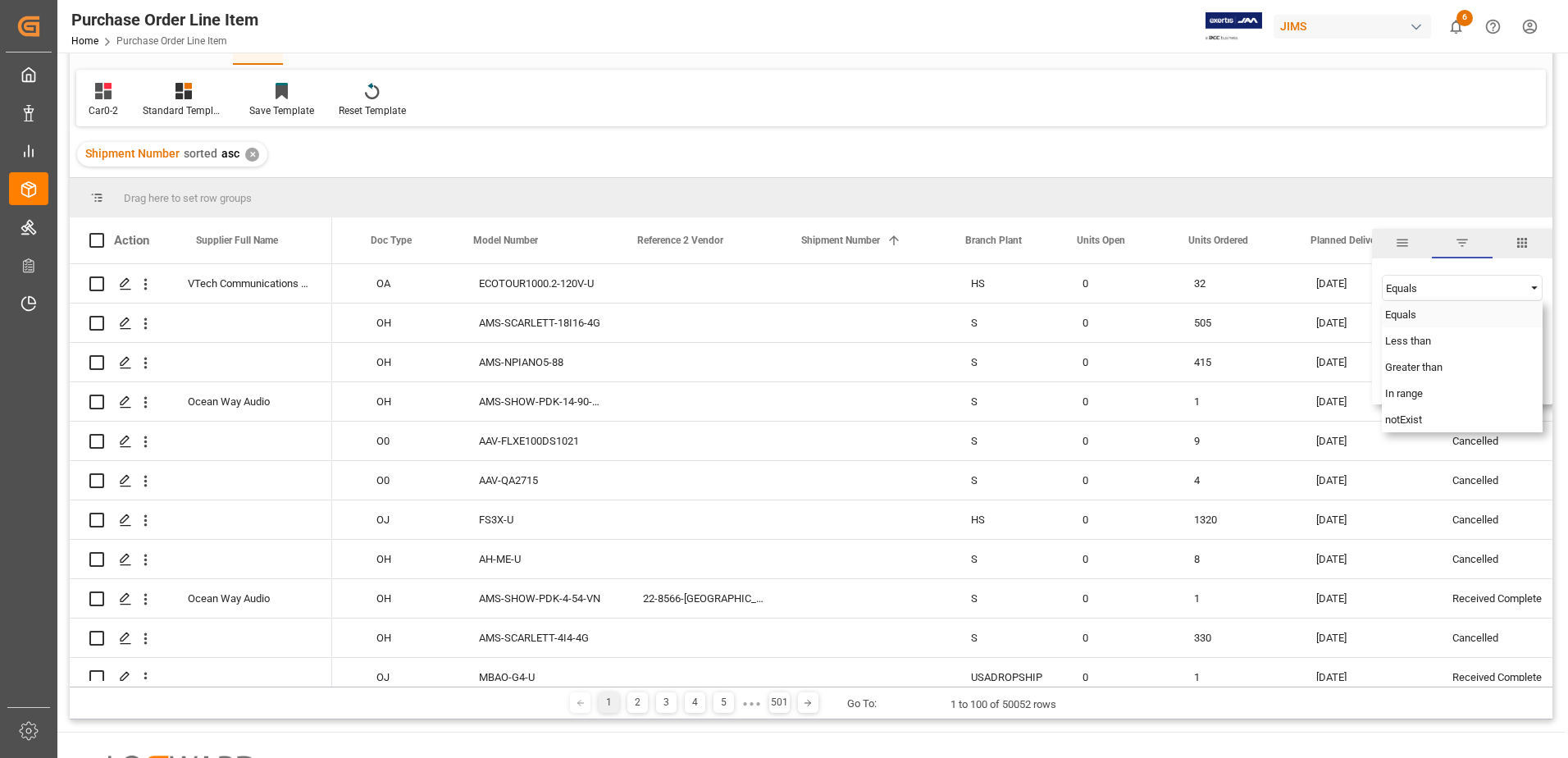
click at [1042, 315] on div "Equals" at bounding box center [1462, 313] width 161 height 26
click at [1042, 325] on input "date" at bounding box center [1462, 328] width 161 height 32
type input "[DATE]"
click at [1042, 380] on button "Apply" at bounding box center [1483, 379] width 30 height 17
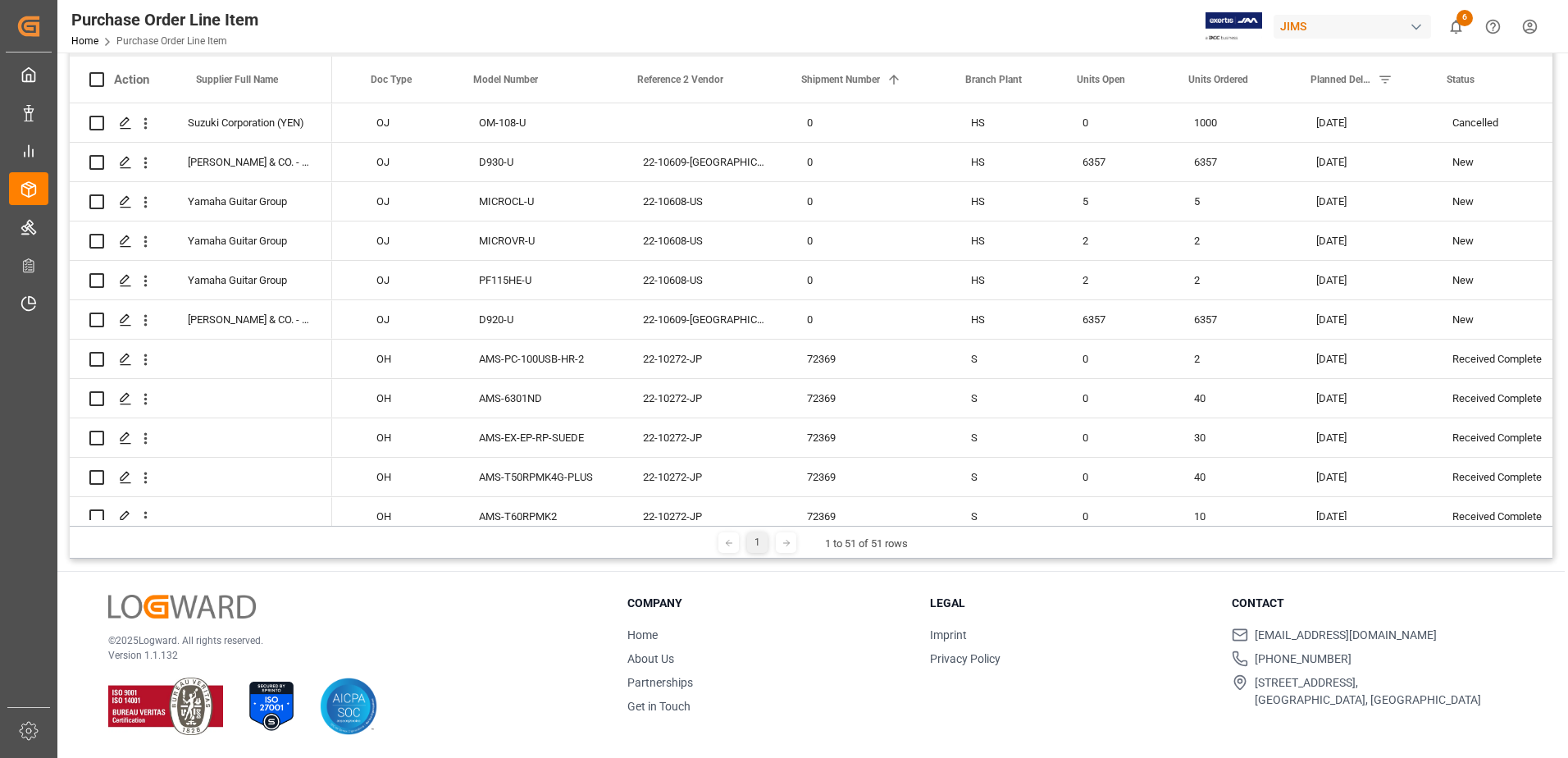
click at [1042, 461] on h3 "Legal" at bounding box center [1071, 603] width 282 height 18
